Goal: Navigation & Orientation: Find specific page/section

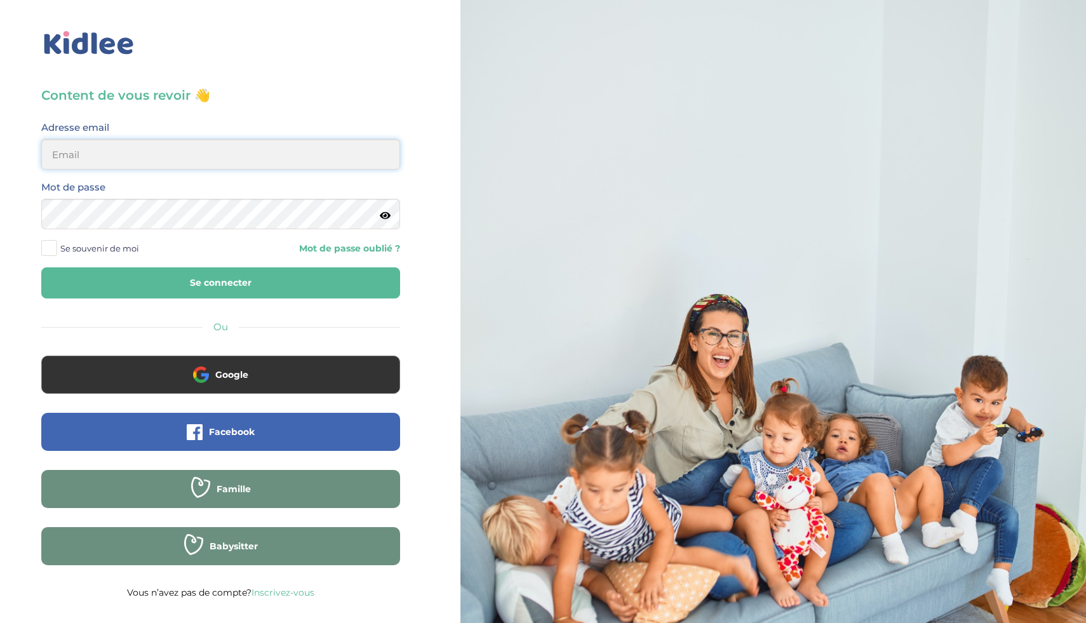
type input "ikramhaloui68@gmail.com"
click at [222, 283] on button "Se connecter" at bounding box center [220, 282] width 359 height 31
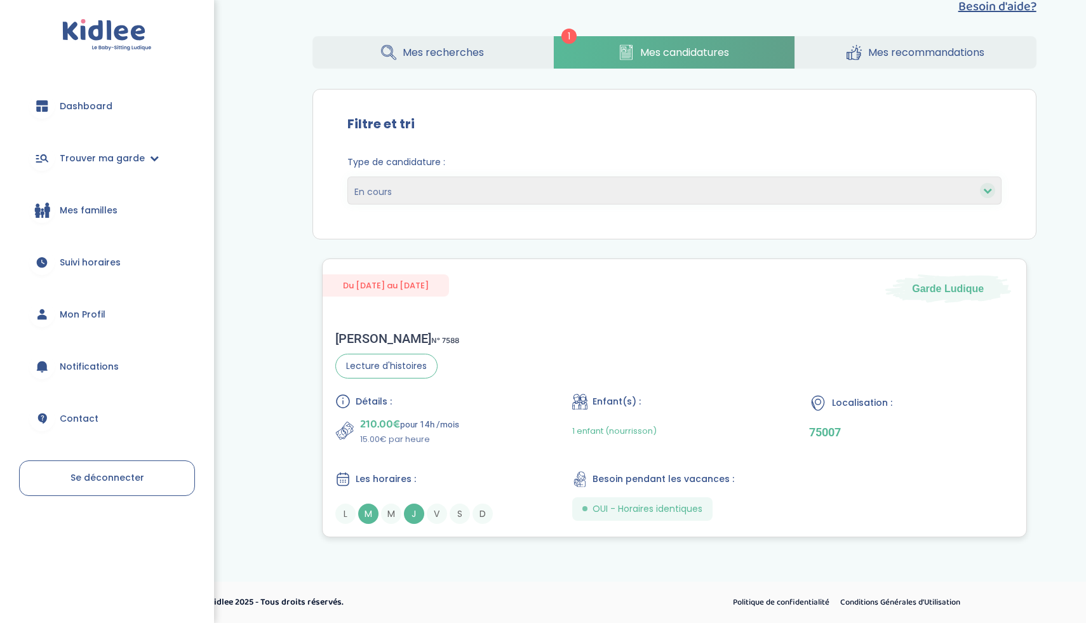
scroll to position [31, 0]
click at [587, 44] on link "Mes candidatures" at bounding box center [674, 53] width 241 height 32
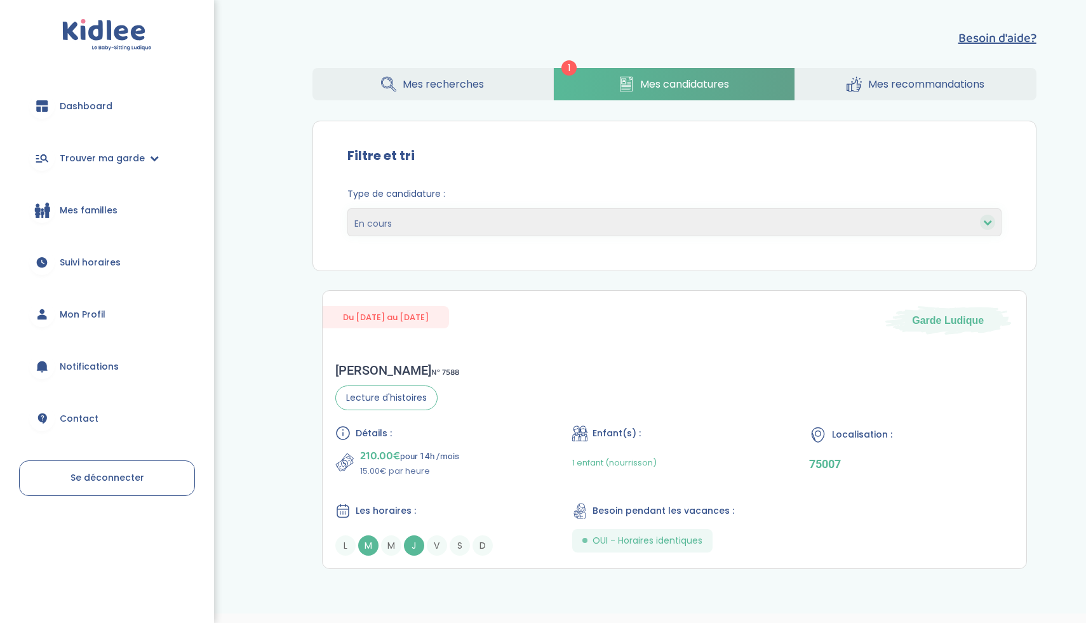
scroll to position [32, 0]
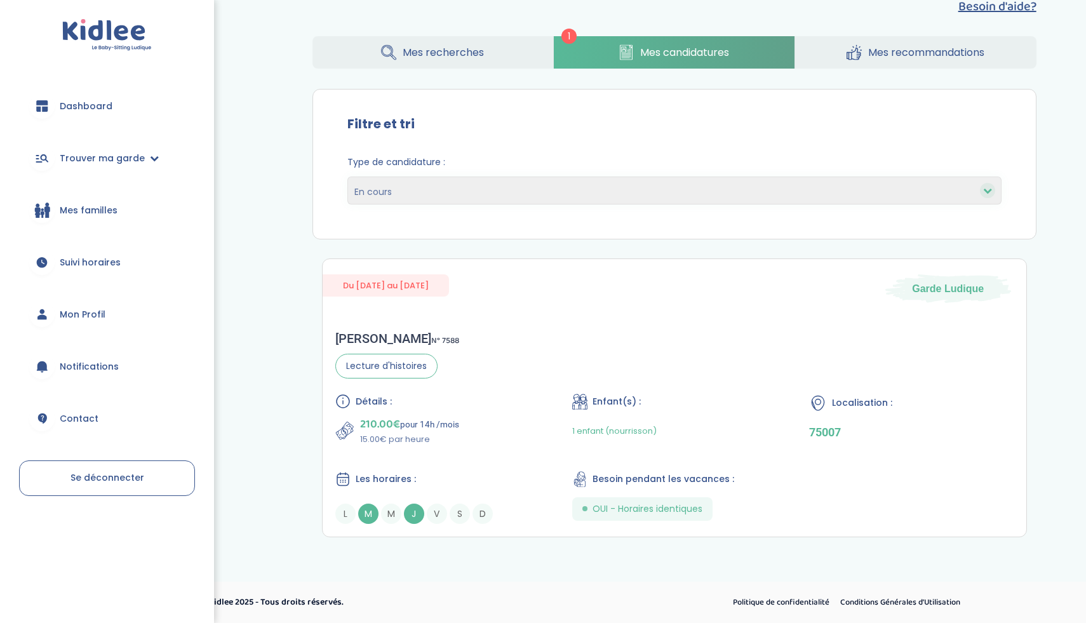
click at [840, 51] on link "Mes recommandations" at bounding box center [915, 52] width 241 height 32
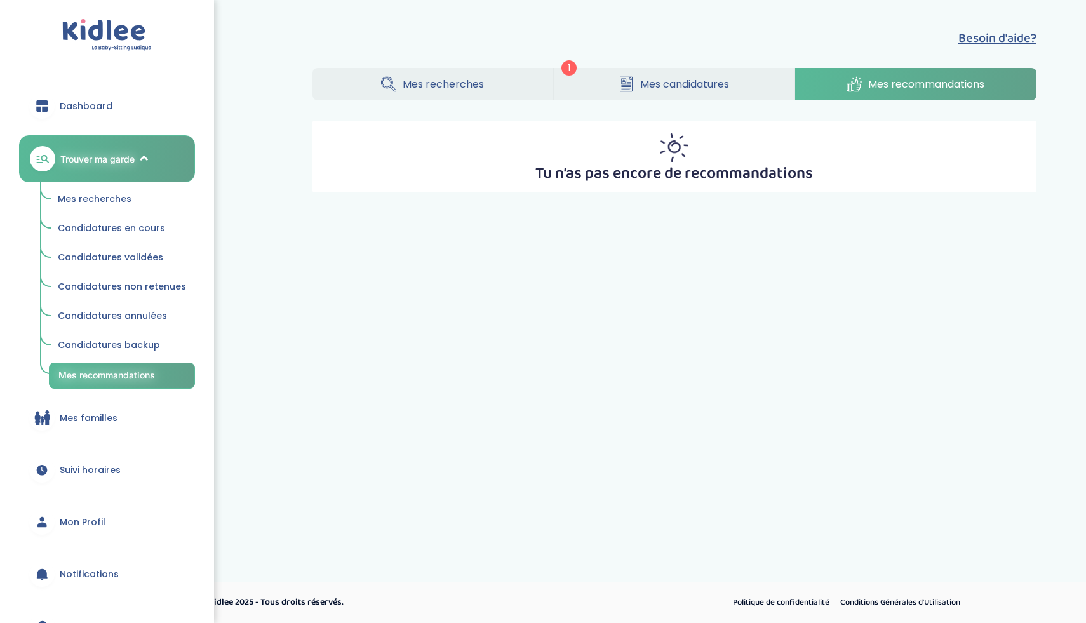
click at [721, 82] on span "Mes candidatures" at bounding box center [684, 84] width 89 height 16
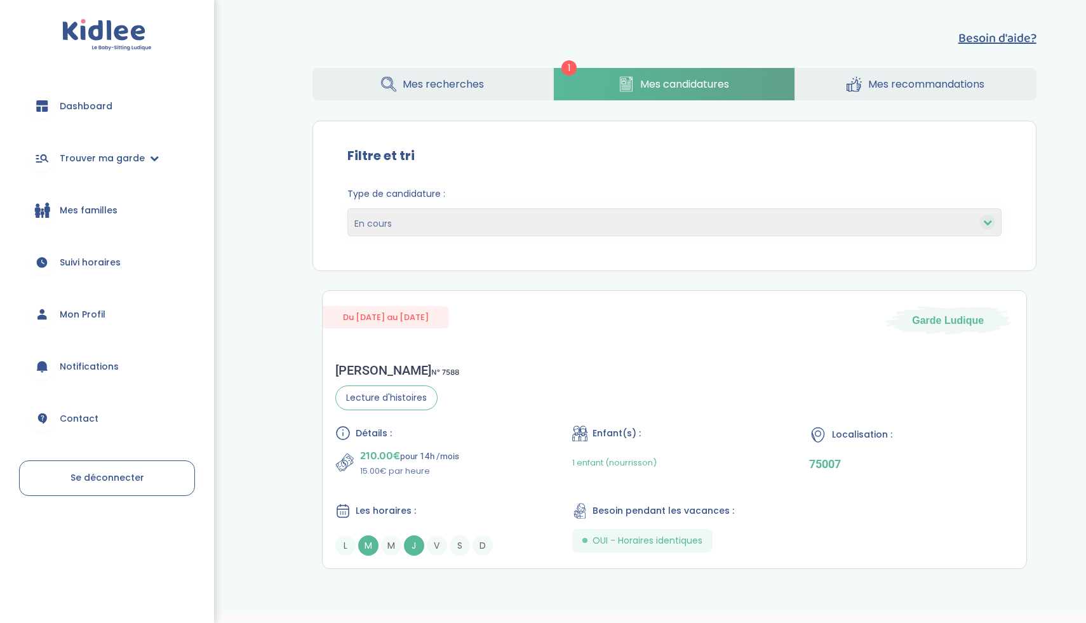
click at [842, 72] on link "Mes recommandations" at bounding box center [915, 84] width 241 height 32
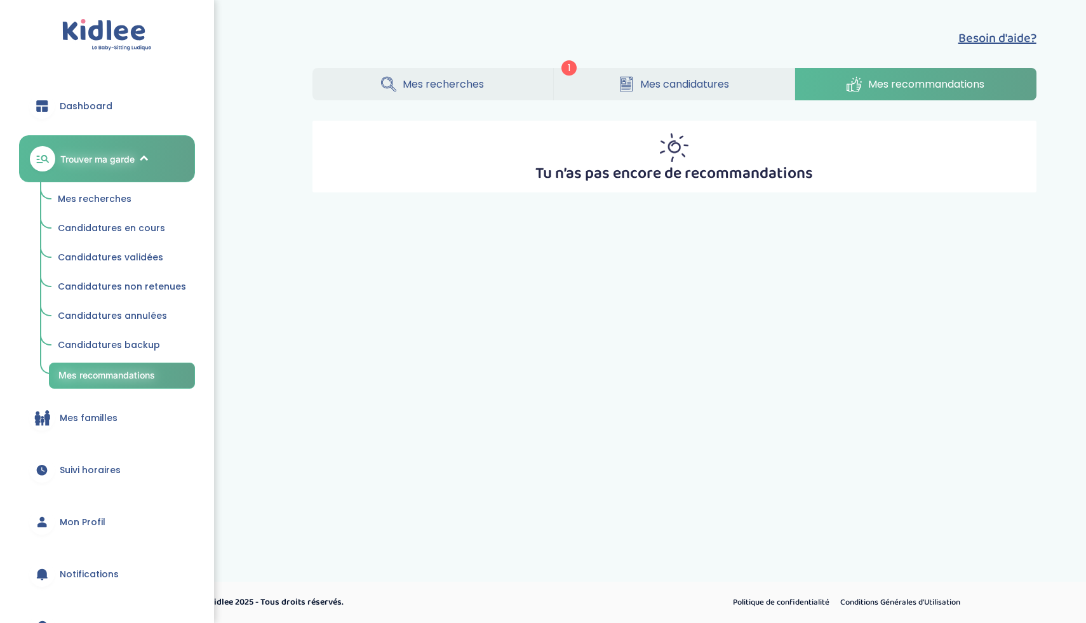
click at [518, 89] on link "Mes recherches" at bounding box center [432, 84] width 241 height 32
